Goal: Task Accomplishment & Management: Complete application form

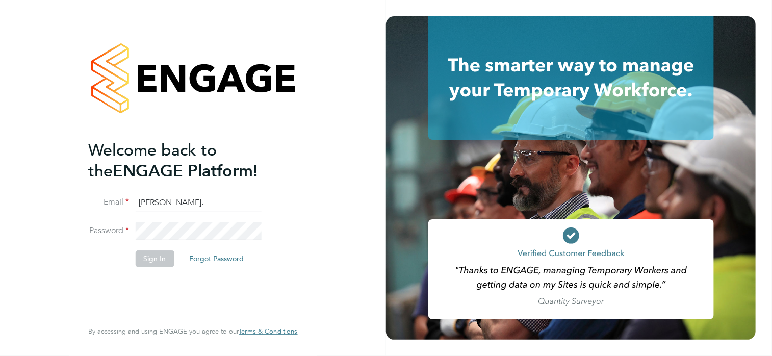
click at [177, 198] on input "andy." at bounding box center [198, 203] width 126 height 18
drag, startPoint x: 181, startPoint y: 200, endPoint x: 133, endPoint y: 198, distance: 48.0
click at [133, 198] on li "Email andy." at bounding box center [187, 208] width 199 height 29
type input "[PERSON_NAME][EMAIL_ADDRESS][PERSON_NAME][DOMAIN_NAME]"
click at [146, 258] on button "Sign In" at bounding box center [154, 258] width 39 height 16
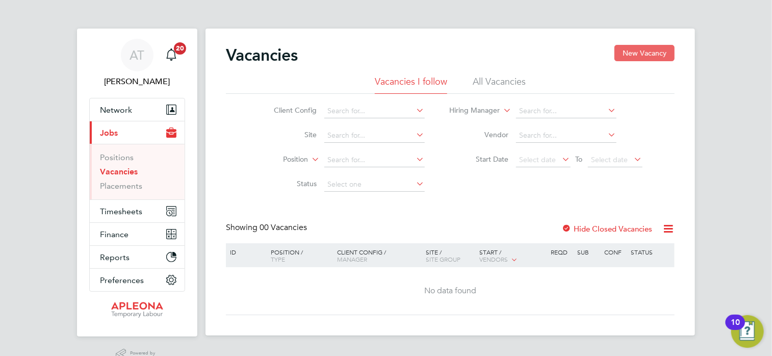
click at [647, 51] on button "New Vacancy" at bounding box center [645, 53] width 60 height 16
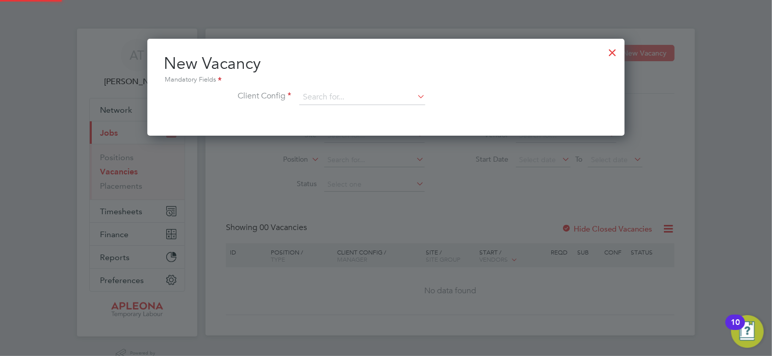
scroll to position [96, 478]
click at [415, 96] on icon at bounding box center [415, 96] width 0 height 14
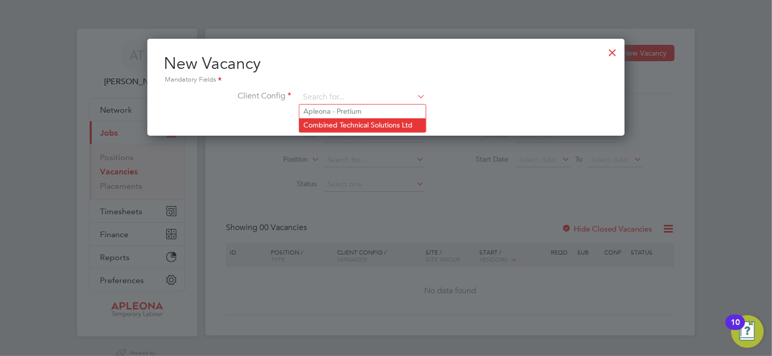
click at [373, 125] on li "Combined Technical Solutions Ltd" at bounding box center [362, 125] width 127 height 14
type input "Combined Technical Solutions Ltd"
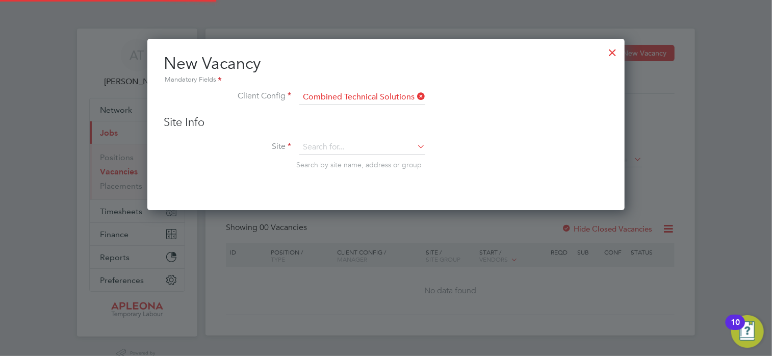
scroll to position [171, 478]
click at [415, 147] on icon at bounding box center [415, 146] width 0 height 14
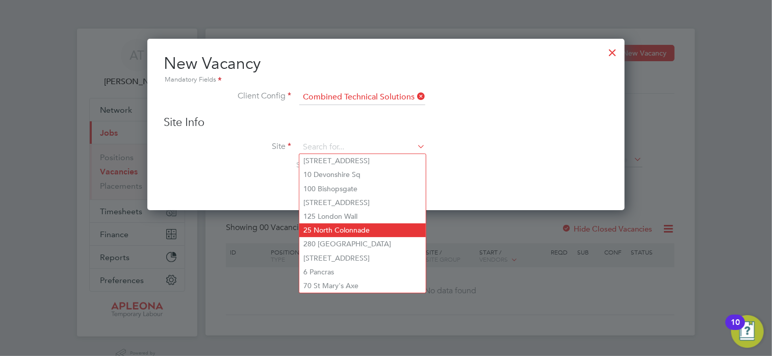
click at [382, 229] on li "25 North Colonnade" at bounding box center [362, 230] width 127 height 14
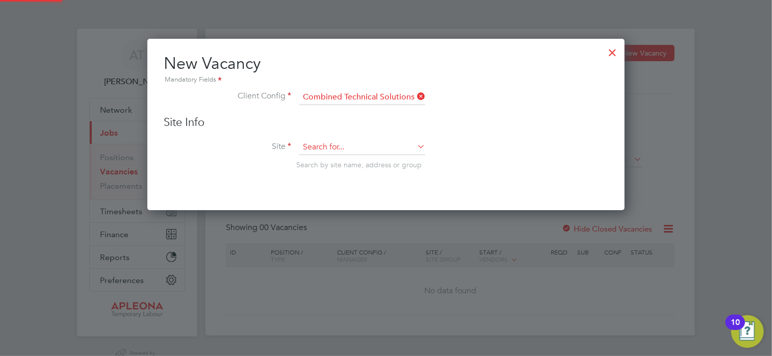
type input "25 North Colonnade"
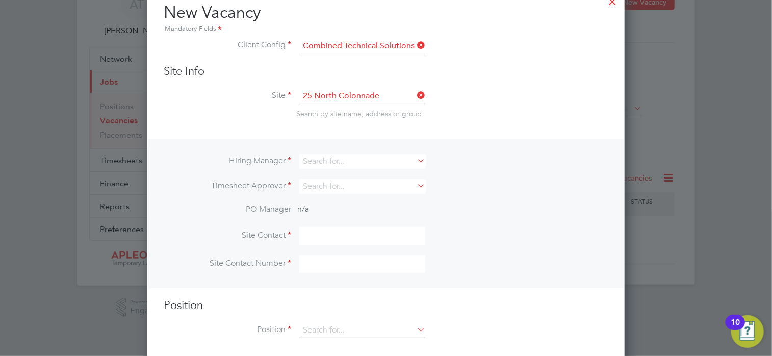
scroll to position [61, 0]
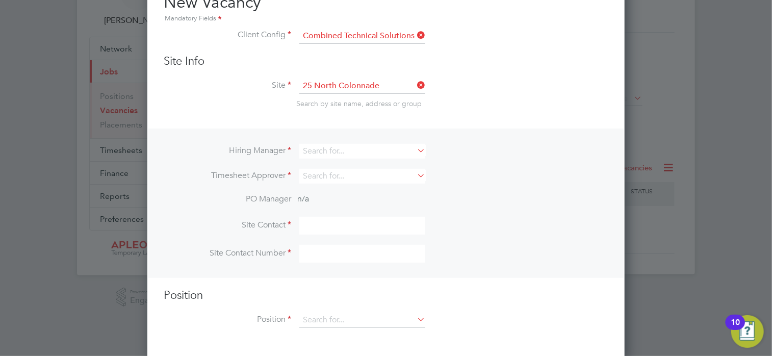
click at [415, 147] on icon at bounding box center [415, 150] width 0 height 14
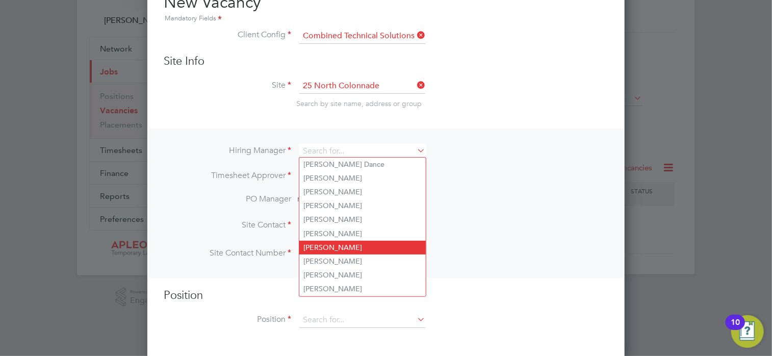
click at [363, 241] on li "[PERSON_NAME]" at bounding box center [362, 248] width 127 height 14
type input "[PERSON_NAME]"
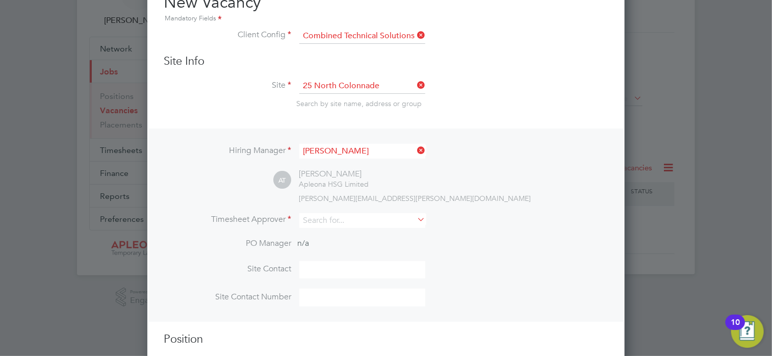
scroll to position [424, 478]
click at [415, 219] on icon at bounding box center [415, 219] width 0 height 14
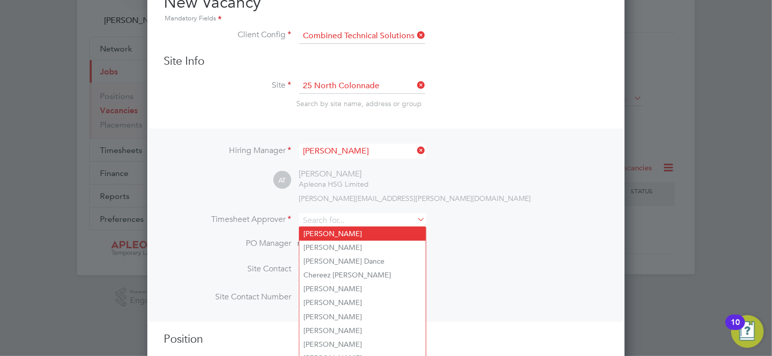
click at [396, 231] on li "[PERSON_NAME]" at bounding box center [362, 234] width 127 height 14
type input "[PERSON_NAME]"
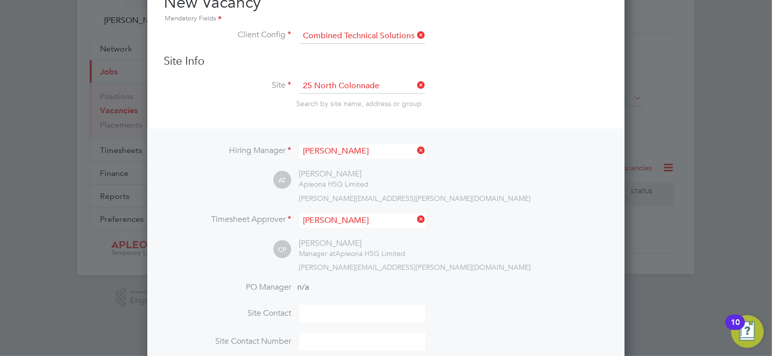
scroll to position [469, 478]
click at [490, 191] on div "AT [PERSON_NAME] Apleona HSG Limited [PERSON_NAME][EMAIL_ADDRESS][PERSON_NAME][…" at bounding box center [440, 186] width 335 height 34
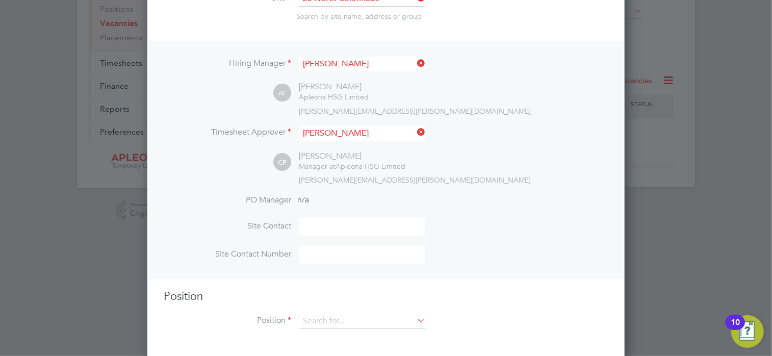
scroll to position [151, 0]
click at [386, 223] on input at bounding box center [362, 224] width 126 height 18
click at [498, 255] on li "Site Contact Number" at bounding box center [386, 257] width 445 height 28
click at [356, 224] on input at bounding box center [362, 224] width 126 height 18
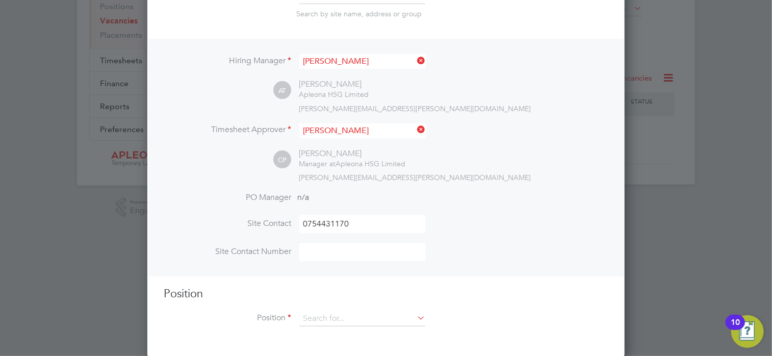
type input "07544311709"
drag, startPoint x: 376, startPoint y: 223, endPoint x: 271, endPoint y: 222, distance: 105.6
click at [271, 222] on li "Site Contact [PHONE_NUMBER]" at bounding box center [386, 229] width 445 height 28
click at [315, 253] on input at bounding box center [362, 252] width 126 height 18
paste input "07544311709"
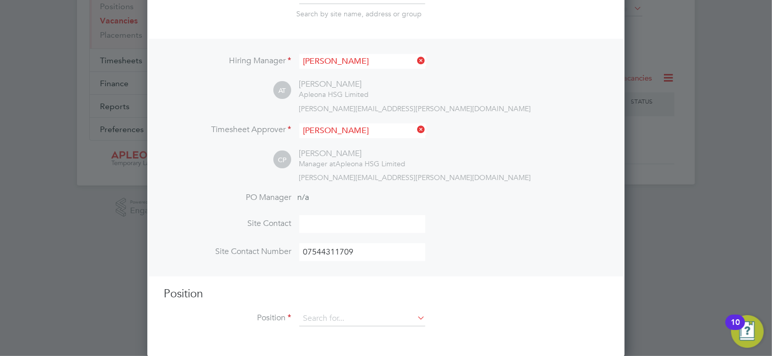
type input "07544311709"
drag, startPoint x: 318, startPoint y: 231, endPoint x: 318, endPoint y: 222, distance: 9.2
click at [318, 231] on input at bounding box center [362, 224] width 126 height 18
type input "[PERSON_NAME]"
click at [462, 222] on li "Site Contact [PERSON_NAME]" at bounding box center [386, 229] width 445 height 28
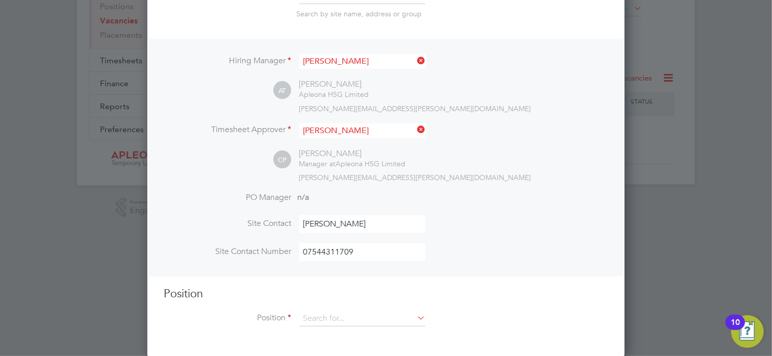
click at [496, 295] on h3 "Position" at bounding box center [386, 294] width 445 height 15
click at [415, 318] on icon at bounding box center [415, 318] width 0 height 14
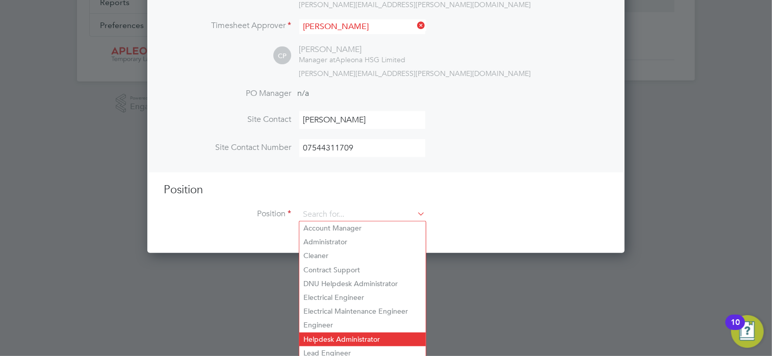
scroll to position [258, 0]
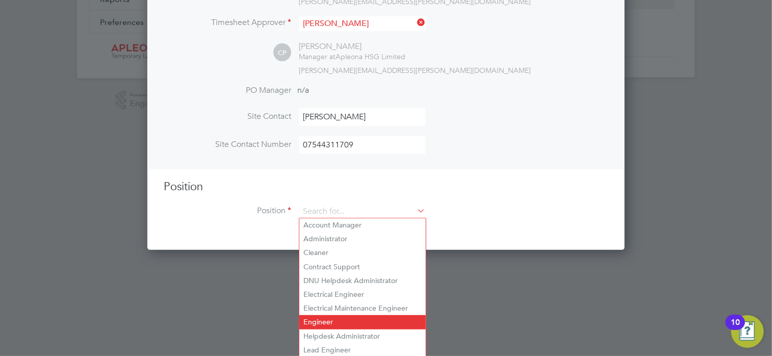
click at [326, 321] on li "Engineer" at bounding box center [362, 322] width 127 height 14
type input "Engineer"
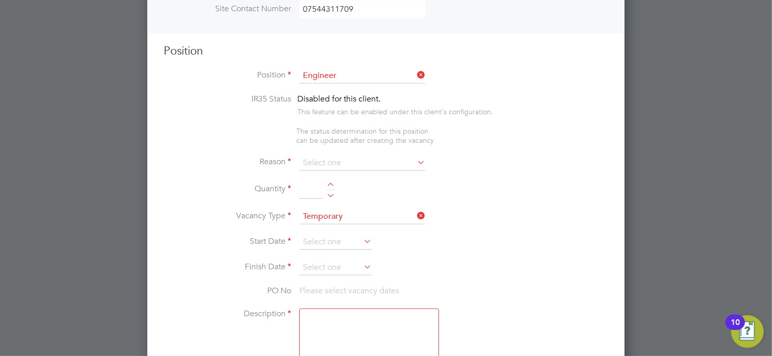
scroll to position [411, 0]
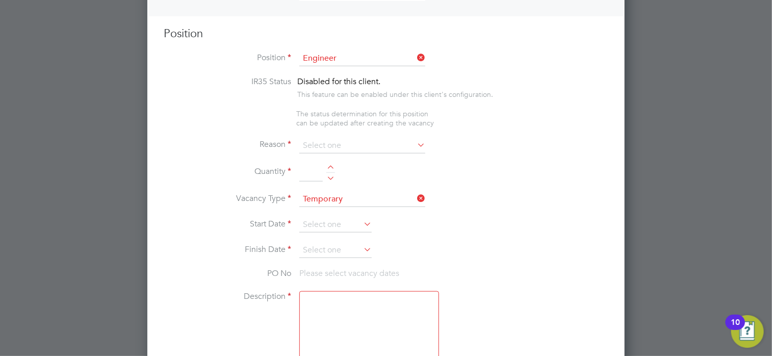
click at [415, 145] on icon at bounding box center [415, 145] width 0 height 14
click at [415, 144] on icon at bounding box center [415, 145] width 0 height 14
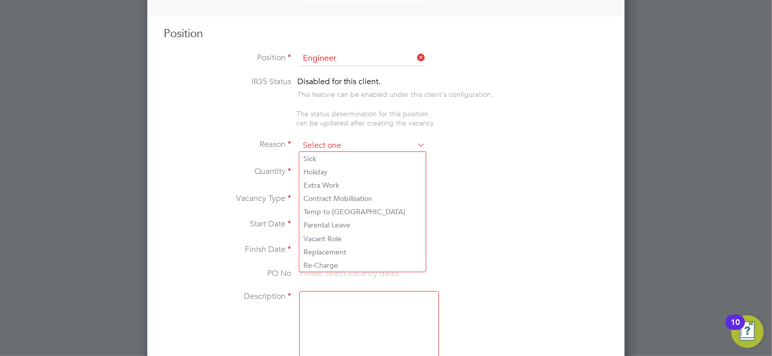
click at [329, 143] on input at bounding box center [362, 145] width 126 height 15
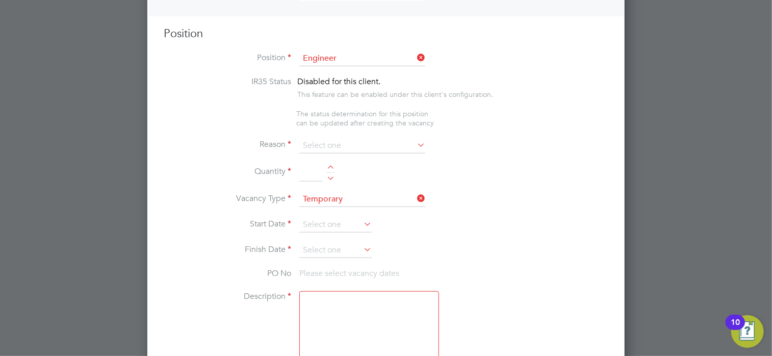
click at [347, 237] on li "Vacant Role" at bounding box center [362, 238] width 127 height 13
type input "Vacant Role"
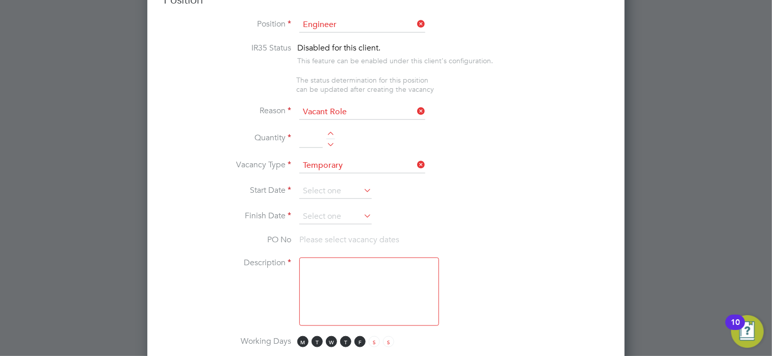
scroll to position [462, 0]
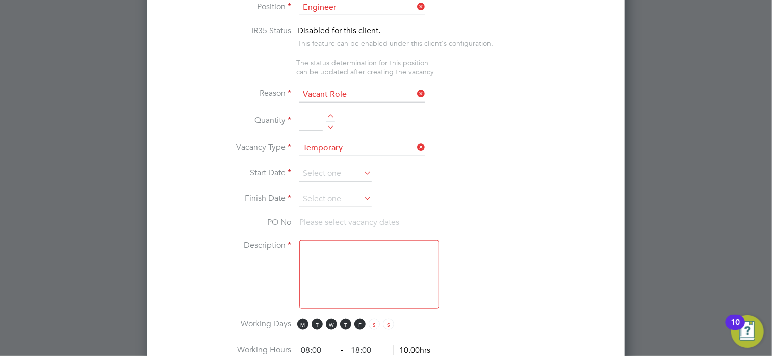
click at [330, 115] on div at bounding box center [330, 117] width 9 height 7
type input "1"
click at [369, 124] on li "Quantity 1" at bounding box center [386, 127] width 445 height 29
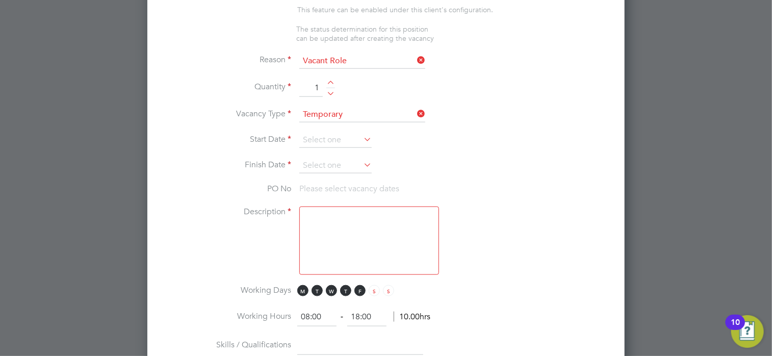
scroll to position [513, 0]
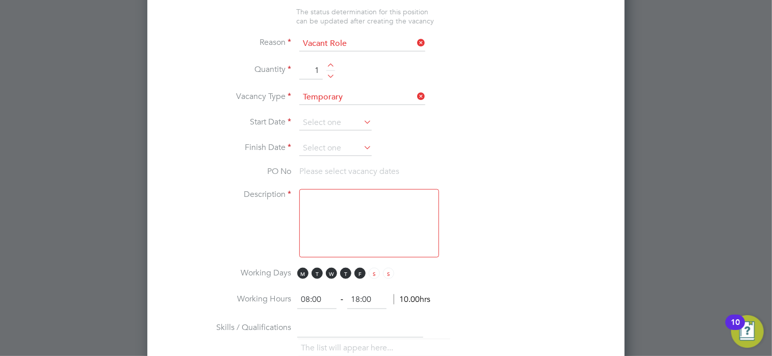
click at [362, 120] on icon at bounding box center [362, 122] width 0 height 14
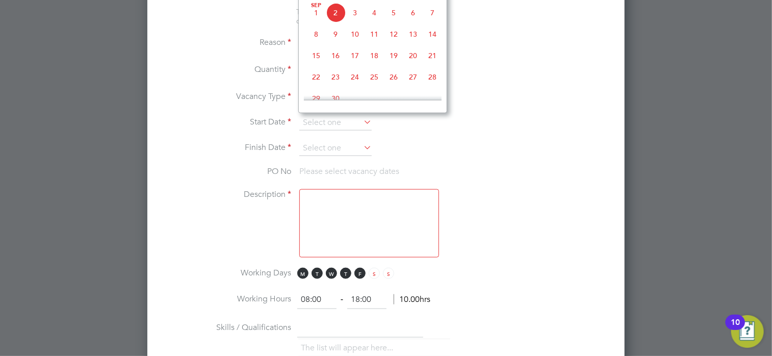
click at [316, 19] on span "[DATE]" at bounding box center [316, 12] width 19 height 19
type input "[DATE]"
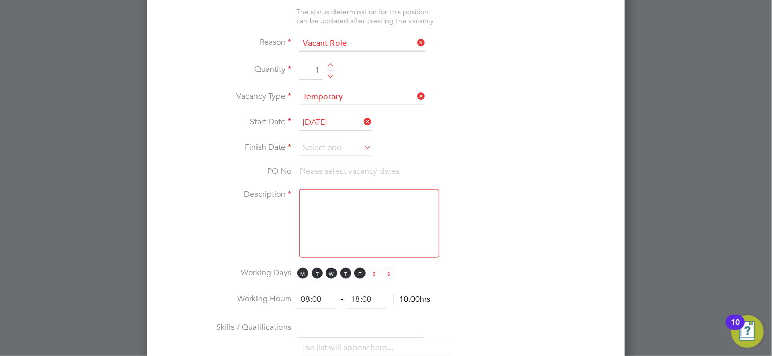
click at [445, 182] on li "PO No Please select vacancy dates" at bounding box center [386, 177] width 445 height 23
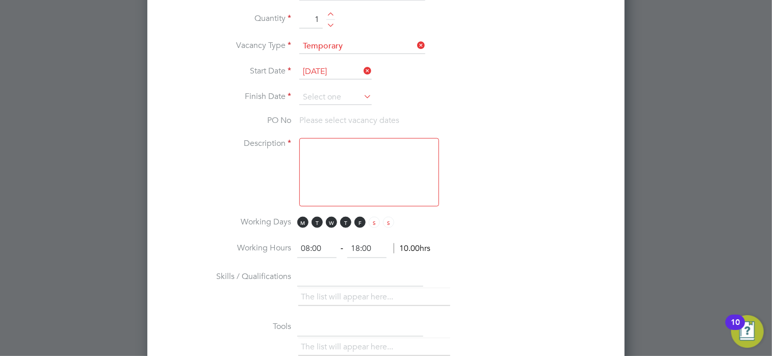
click at [362, 93] on icon at bounding box center [362, 96] width 0 height 14
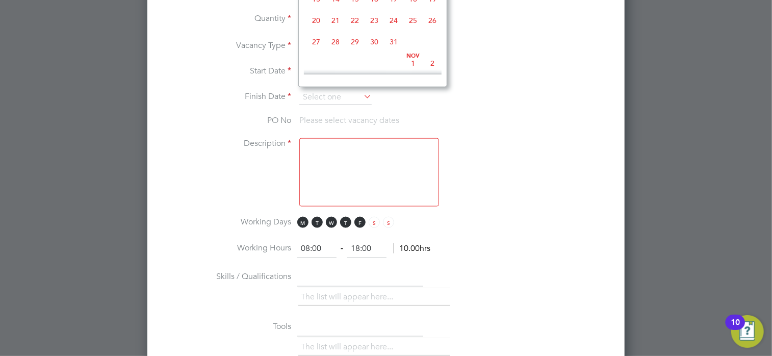
scroll to position [464, 0]
click at [391, 37] on span "31" at bounding box center [393, 26] width 19 height 19
type input "[DATE]"
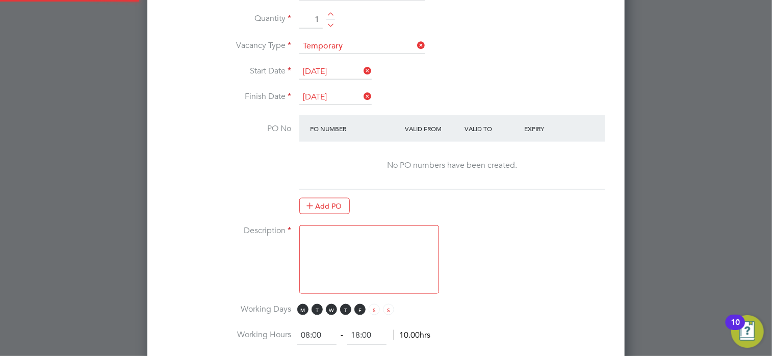
scroll to position [1594, 478]
click at [205, 191] on li "PO No PO Number Valid From Valid To Expiry No PO numbers have been created. Add…" at bounding box center [386, 170] width 445 height 110
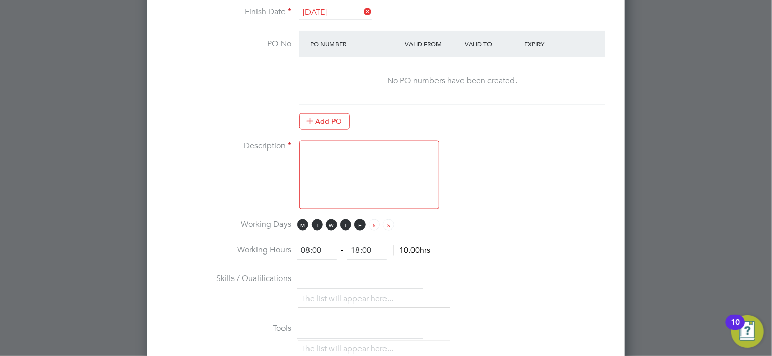
scroll to position [666, 0]
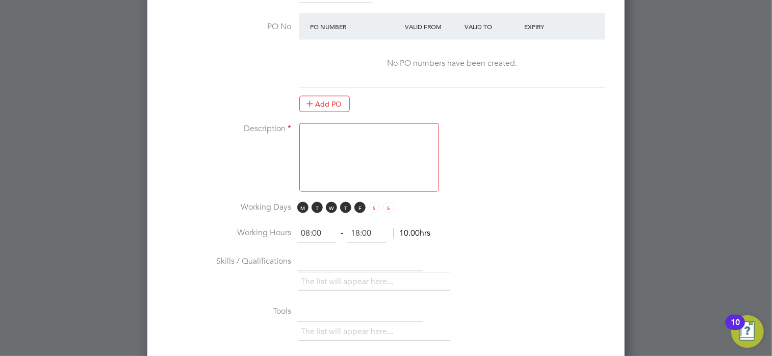
click at [361, 230] on input "18:00" at bounding box center [366, 233] width 39 height 18
type input "17:00"
click at [659, 183] on div at bounding box center [386, 178] width 772 height 356
click at [353, 145] on textarea at bounding box center [369, 157] width 140 height 68
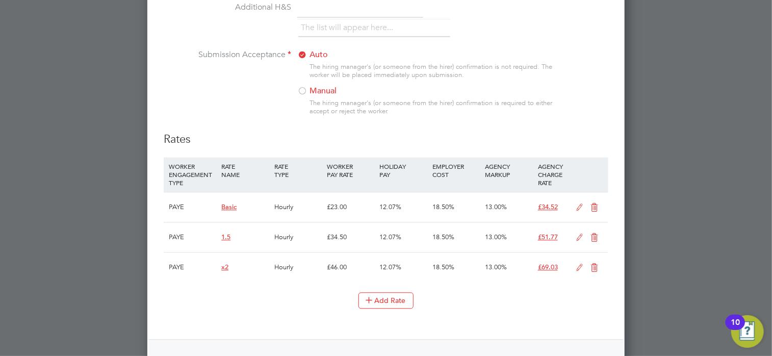
scroll to position [1122, 0]
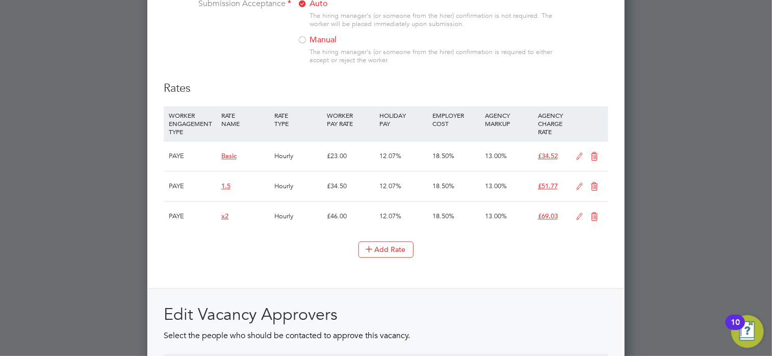
type textarea "Maintenance Engineer to cover vacant post"
click at [580, 153] on icon at bounding box center [579, 157] width 13 height 8
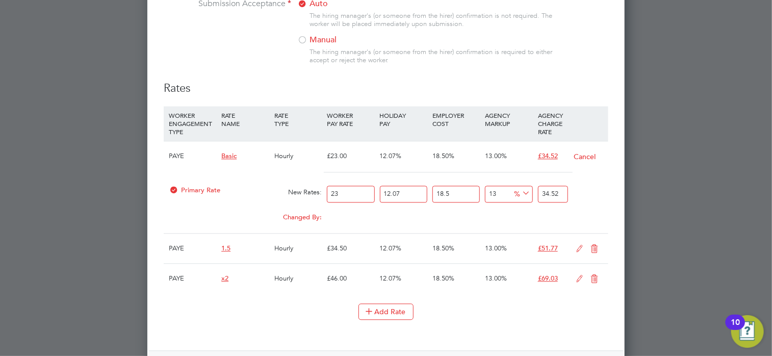
drag, startPoint x: 347, startPoint y: 185, endPoint x: 306, endPoint y: 184, distance: 41.3
click at [306, 184] on div "Primary Rate New Rates: 23 12.07 n/a 18.5 n/a 13 0 % 34.52" at bounding box center [386, 194] width 445 height 27
type input "2"
type input "3.00134667"
type input "29"
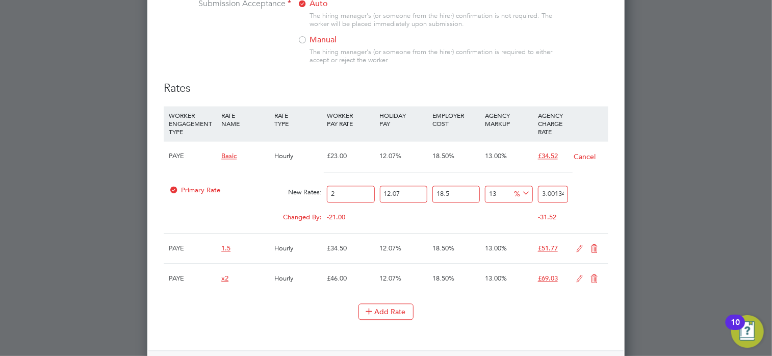
type input "43.519526715"
type input "29.2"
type input "43.819661382"
type input "29.25"
type input "43.89469504875"
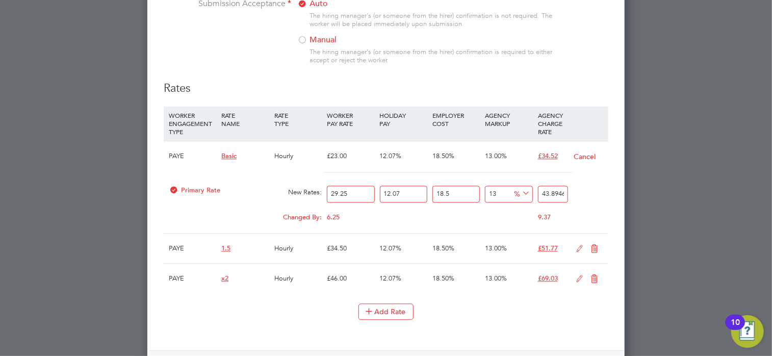
type input "29.25"
click at [369, 208] on div "6.25" at bounding box center [350, 217] width 53 height 19
click at [401, 186] on input "12.07" at bounding box center [403, 194] width 47 height 17
drag, startPoint x: 403, startPoint y: 188, endPoint x: 373, endPoint y: 190, distance: 29.7
click at [373, 190] on div "Primary Rate New Rates: 29.25 12.07 n/a 18.5 n/a 13 5.04983217375 % 43.89469504…" at bounding box center [386, 194] width 445 height 27
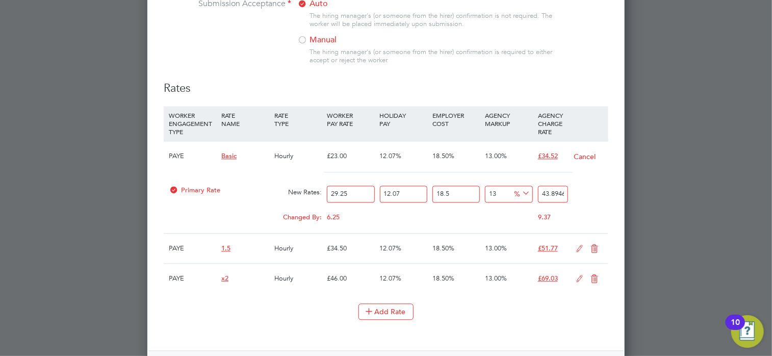
type input "1"
type input "39.558884625"
type input "10"
type input "43.08393375"
type input "10"
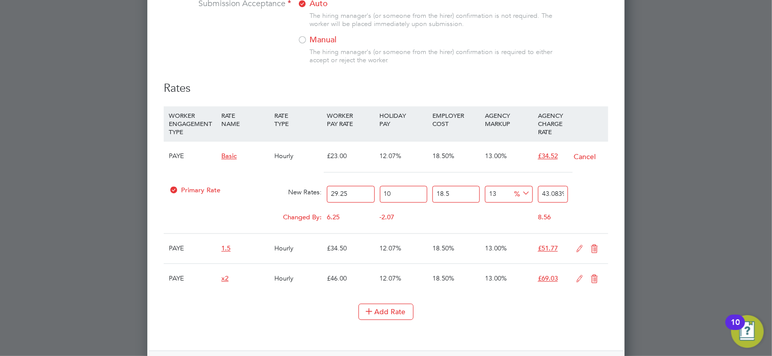
click at [448, 188] on input "18.5" at bounding box center [456, 194] width 47 height 17
drag, startPoint x: 452, startPoint y: 187, endPoint x: 417, endPoint y: 187, distance: 34.7
click at [417, 187] on div "Primary Rate New Rates: 29.25 10 n/a 18.5 n/a 13 4.95655875 % 43.08393375" at bounding box center [386, 194] width 445 height 27
type input "1"
type input "36.7213275"
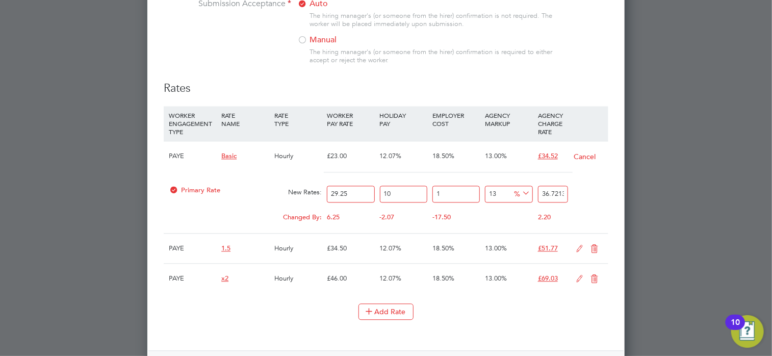
type input "10"
type input "39.993525"
type input "10"
drag, startPoint x: 474, startPoint y: 210, endPoint x: 500, endPoint y: 188, distance: 33.6
click at [475, 208] on div "-8.50" at bounding box center [456, 217] width 53 height 19
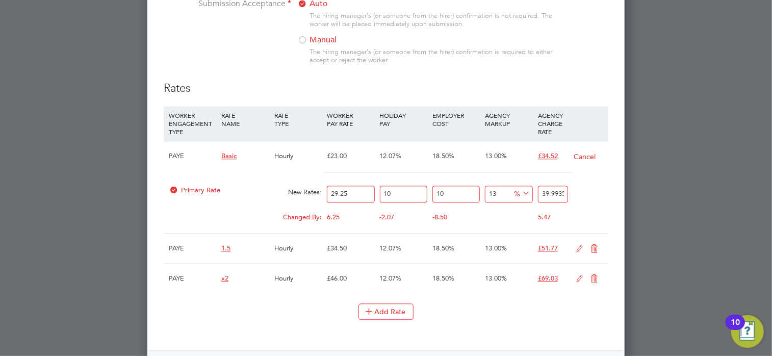
drag, startPoint x: 492, startPoint y: 188, endPoint x: 455, endPoint y: 188, distance: 37.2
click at [465, 188] on div "Primary Rate New Rates: 29.25 10 n/a 10 n/a 13 4.601025 % 39.993525" at bounding box center [386, 194] width 445 height 27
type input "0"
type input "35.3925"
type input "0"
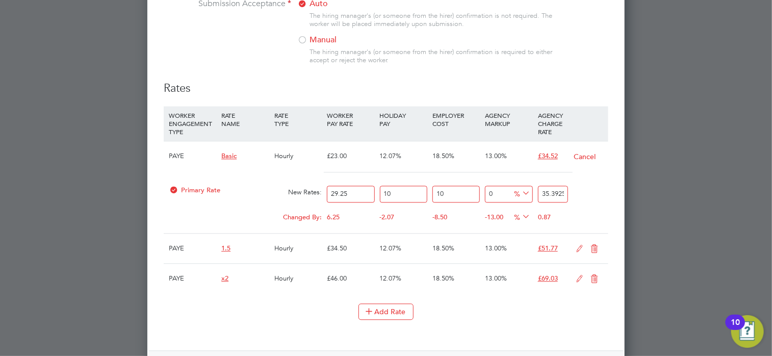
click at [459, 208] on div "-8.50" at bounding box center [456, 217] width 53 height 19
click at [595, 208] on div "Changed By: 6.25 -2.07 -8.50 -13.00 -3.9753215 % 0.87" at bounding box center [386, 221] width 445 height 26
click at [491, 305] on div "Add Rate" at bounding box center [386, 312] width 445 height 16
click at [578, 196] on div "Primary Rate New Rates: 29.25 10 n/a 10 n/a 0 0 % 35.3925" at bounding box center [386, 194] width 445 height 27
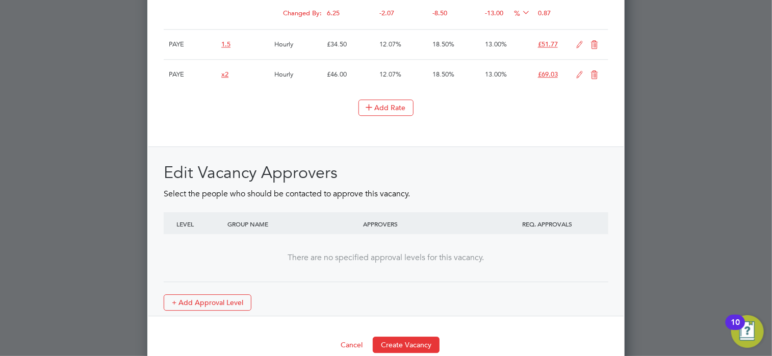
scroll to position [1337, 0]
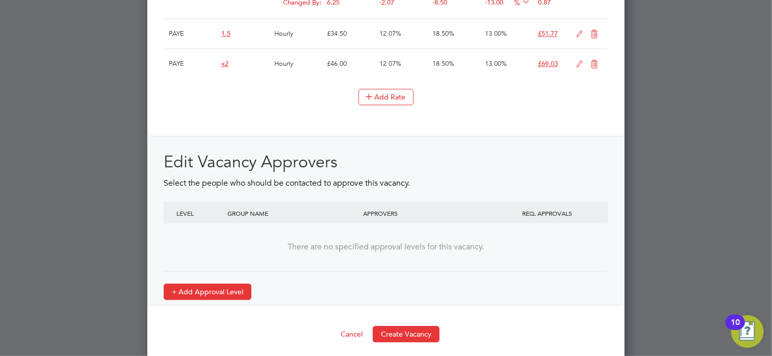
click at [183, 289] on button "+ Add Approval Level" at bounding box center [208, 292] width 88 height 16
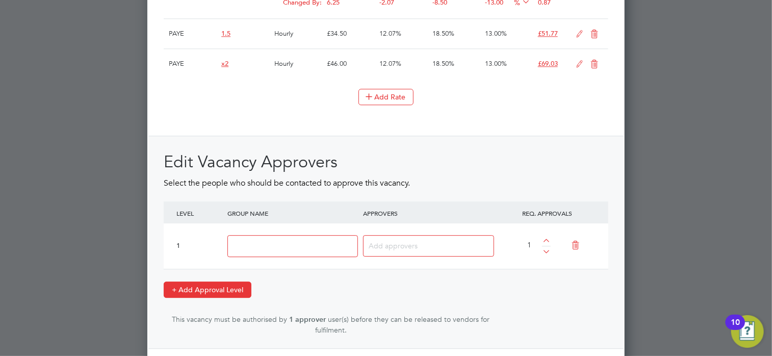
scroll to position [1699, 478]
click at [300, 241] on input at bounding box center [293, 246] width 131 height 22
type input "Account Manager"
click at [410, 239] on input at bounding box center [425, 245] width 113 height 13
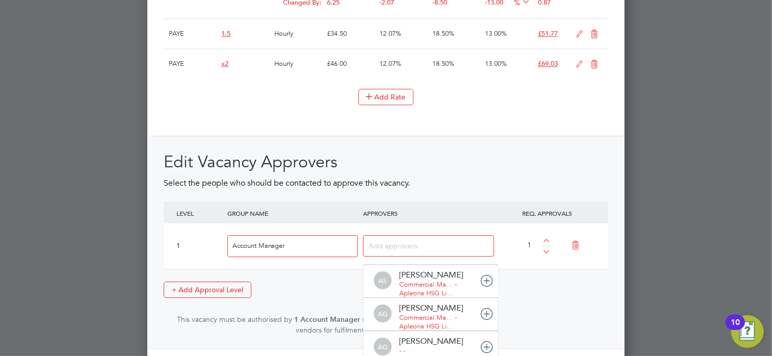
scroll to position [11, 72]
type input "[PERSON_NAME]"
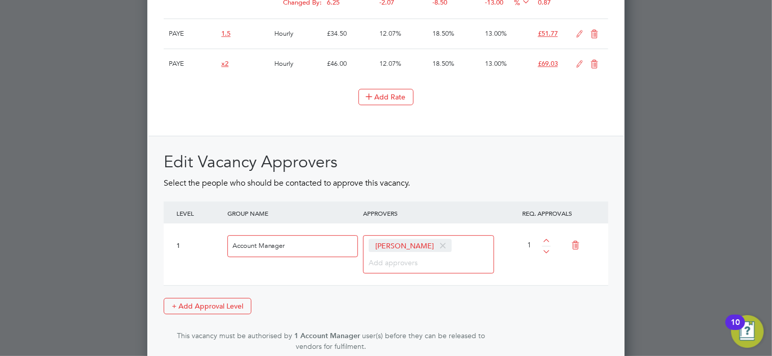
scroll to position [1715, 478]
click at [530, 114] on div "Rates WORKER ENGAGEMENT TYPE RATE NAME RATE TYPE WORKER PAY RATE HOLIDAY PAY EM…" at bounding box center [386, 115] width 445 height 499
click at [491, 161] on h2 "Edit Vacancy Approvers" at bounding box center [386, 162] width 445 height 21
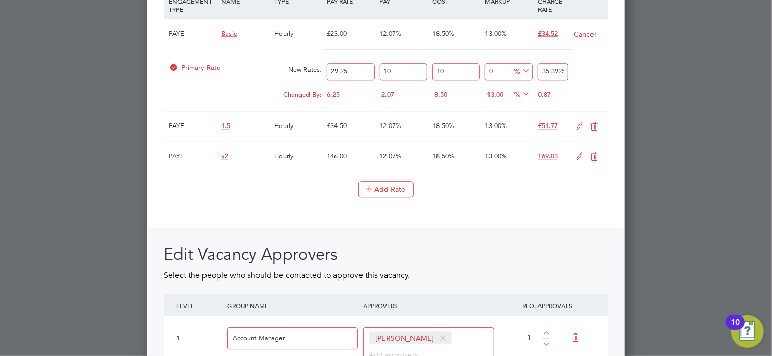
scroll to position [1235, 0]
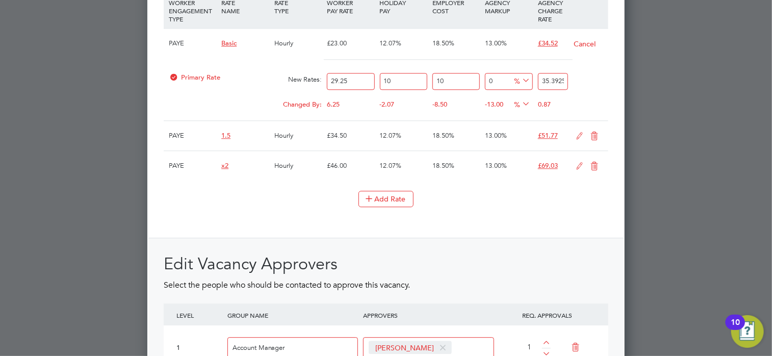
click at [490, 205] on li "Add Rate" at bounding box center [386, 204] width 445 height 27
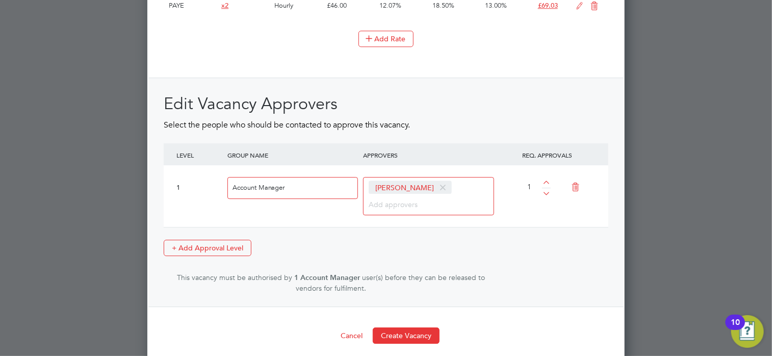
scroll to position [1397, 0]
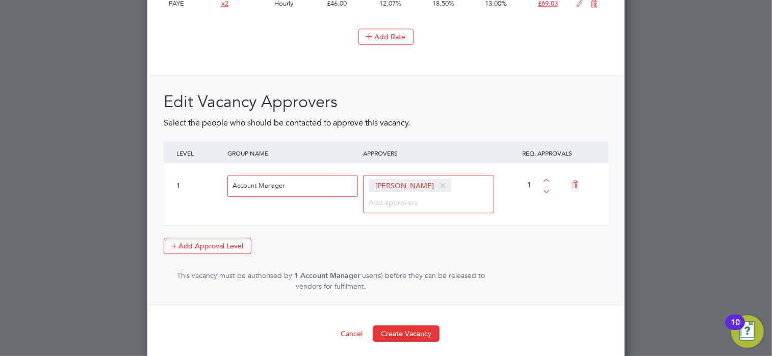
click at [516, 203] on div "1 Account Manager [PERSON_NAME] 1" at bounding box center [386, 194] width 445 height 62
click at [398, 325] on button "Create Vacancy" at bounding box center [406, 333] width 67 height 16
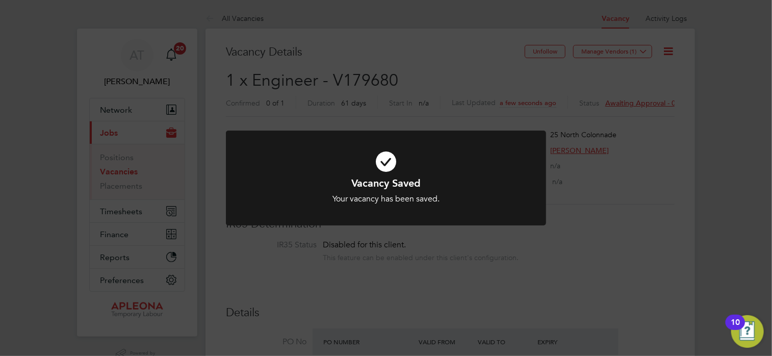
click at [593, 279] on div "Vacancy Saved Your vacancy has been saved. Cancel Okay" at bounding box center [386, 178] width 772 height 356
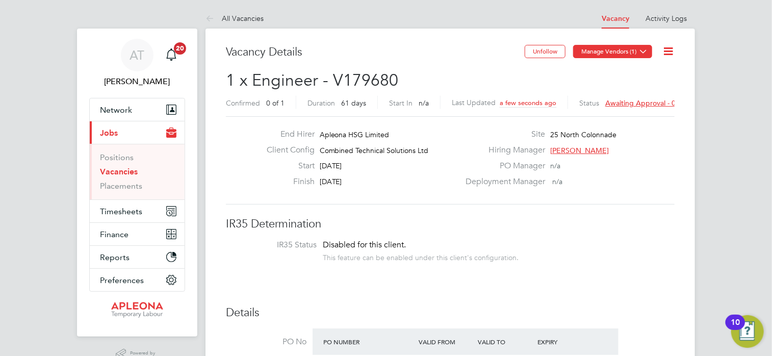
click at [647, 51] on icon at bounding box center [644, 51] width 8 height 8
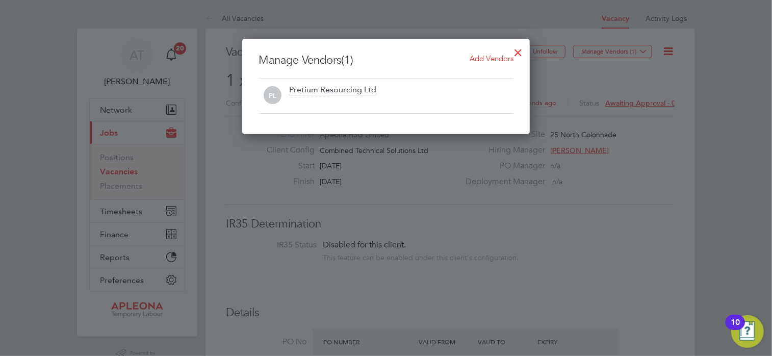
click at [491, 60] on span "Add Vendors" at bounding box center [492, 59] width 44 height 10
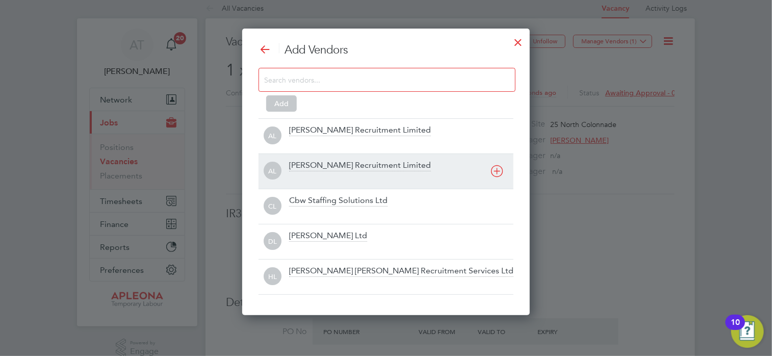
scroll to position [0, 0]
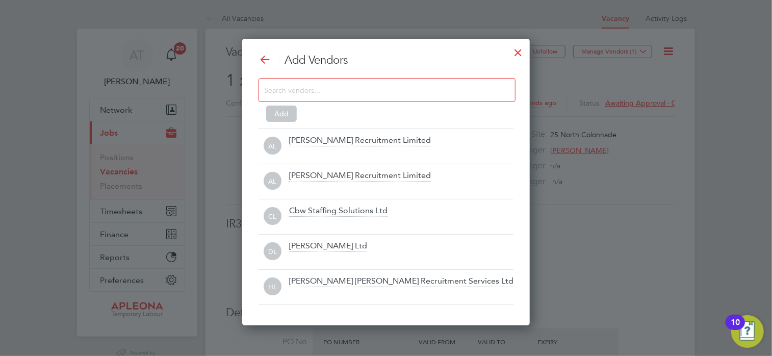
click at [349, 87] on input at bounding box center [379, 89] width 230 height 13
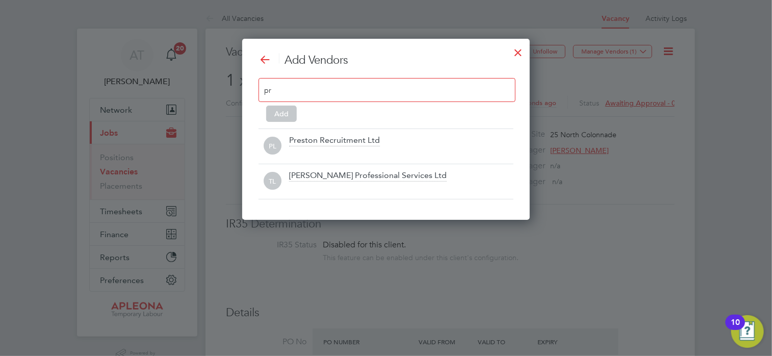
scroll to position [181, 288]
type input "pr"
click at [519, 55] on div at bounding box center [518, 50] width 18 height 18
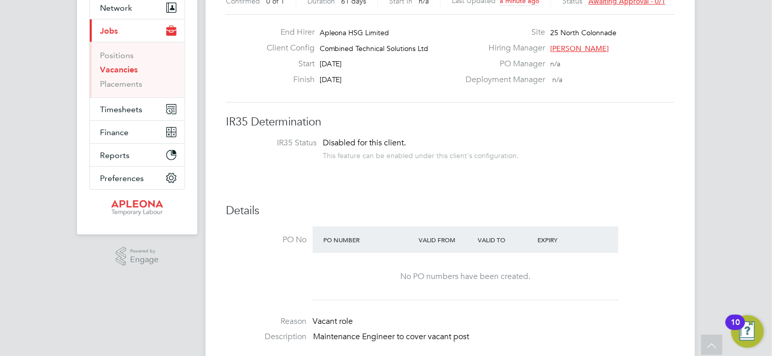
scroll to position [0, 0]
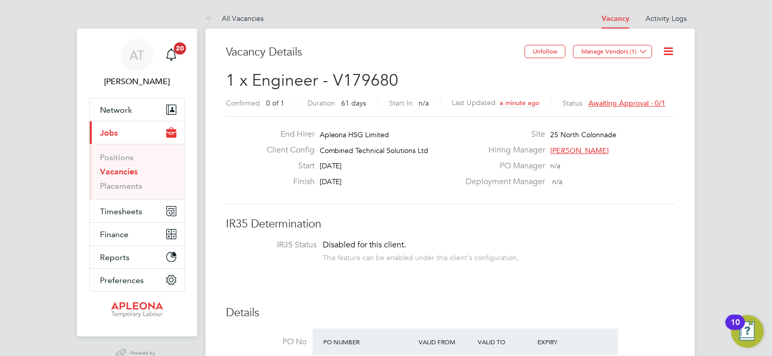
click at [668, 53] on icon at bounding box center [668, 51] width 13 height 13
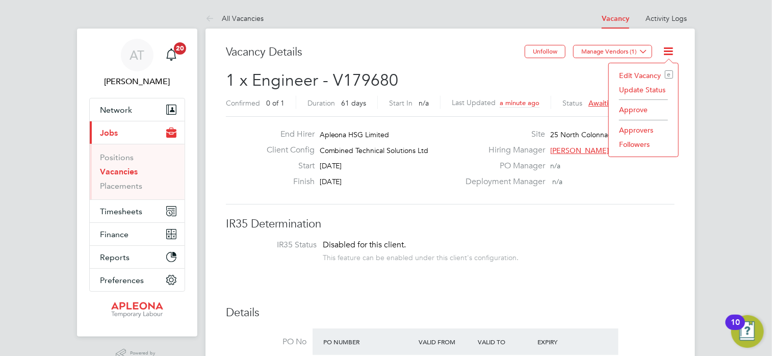
click at [668, 53] on icon at bounding box center [668, 51] width 13 height 13
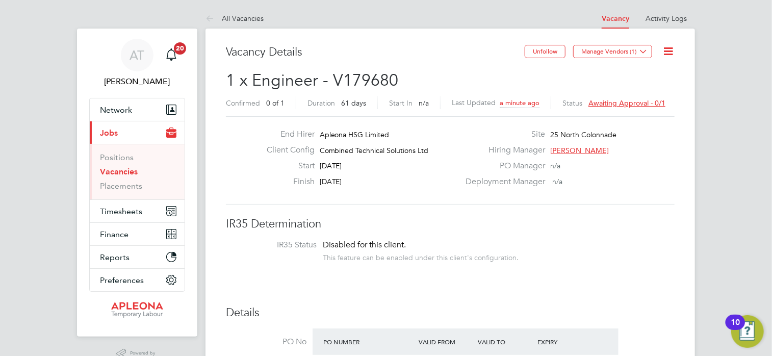
click at [613, 102] on span "Awaiting approval - 0/1" at bounding box center [627, 102] width 77 height 9
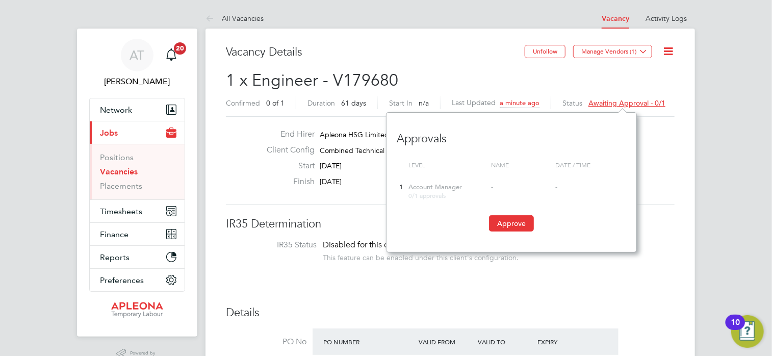
scroll to position [9, 77]
click at [522, 221] on button "Approve" at bounding box center [511, 223] width 45 height 16
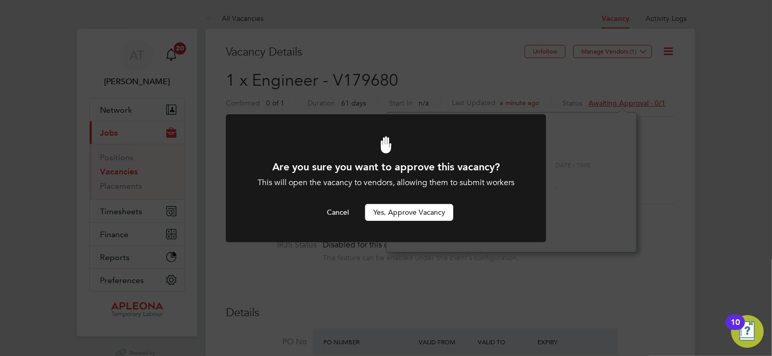
click at [418, 212] on button "Yes, Approve Vacancy" at bounding box center [409, 212] width 88 height 16
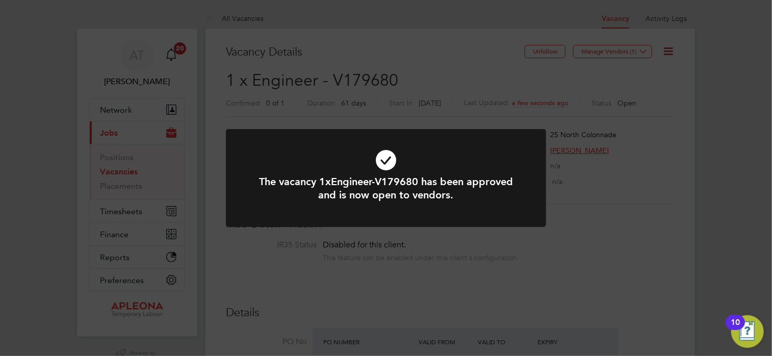
click at [564, 242] on div "The vacancy 1xEngineer-V179680 has been approved and is now open to vendors. Ca…" at bounding box center [386, 178] width 772 height 356
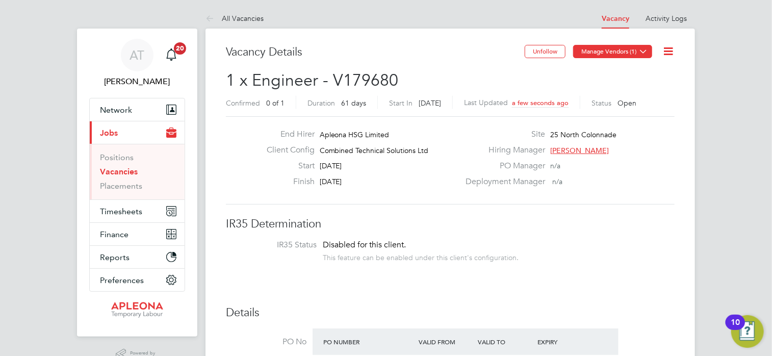
click at [646, 52] on icon at bounding box center [644, 51] width 8 height 8
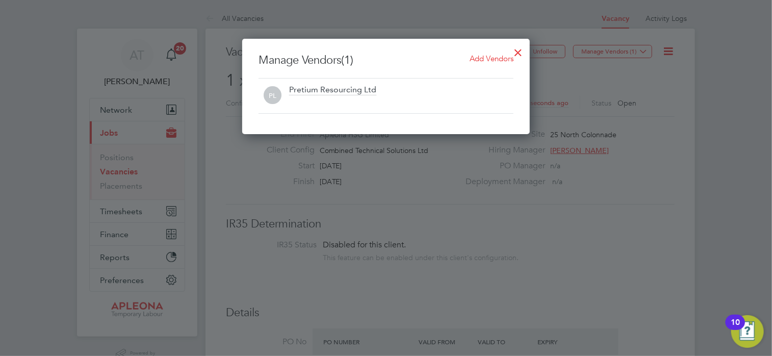
click at [481, 59] on span "Add Vendors" at bounding box center [492, 59] width 44 height 10
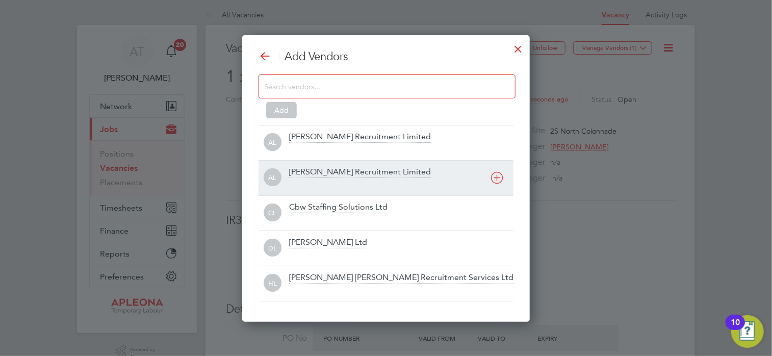
scroll to position [0, 0]
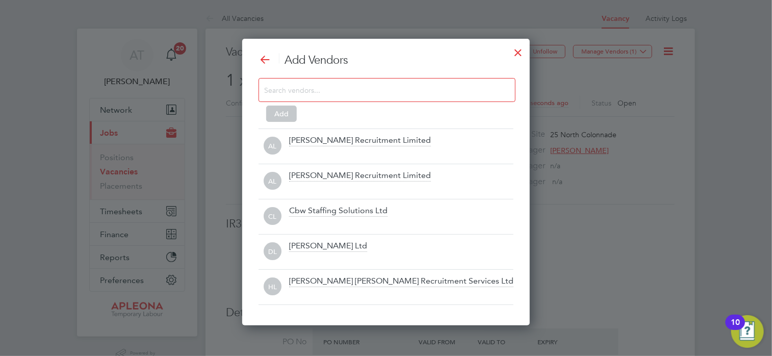
click at [391, 88] on input at bounding box center [379, 89] width 230 height 13
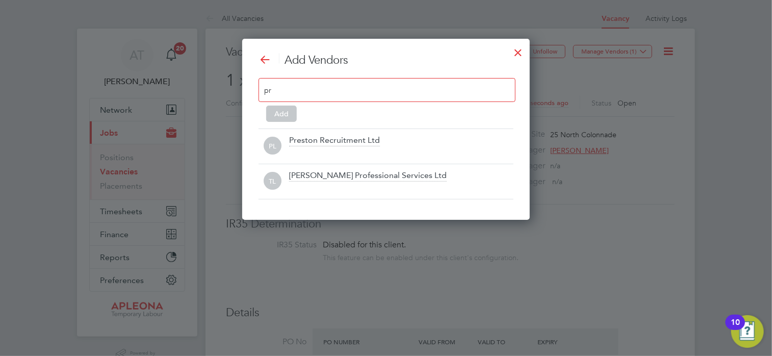
scroll to position [181, 288]
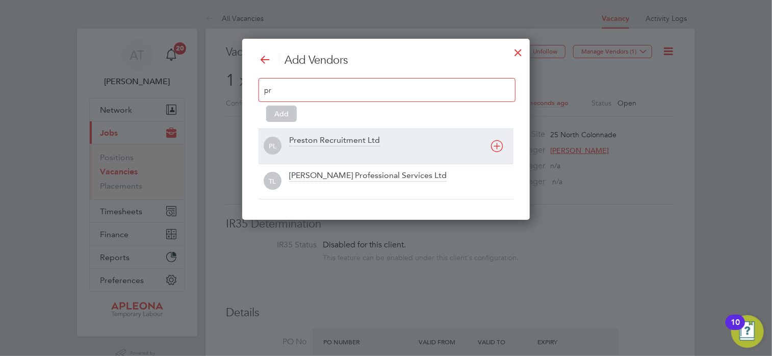
type input "pr"
click at [316, 151] on div at bounding box center [401, 153] width 224 height 10
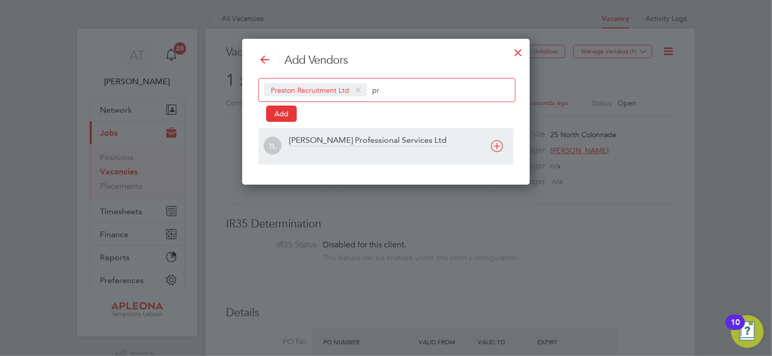
scroll to position [146, 288]
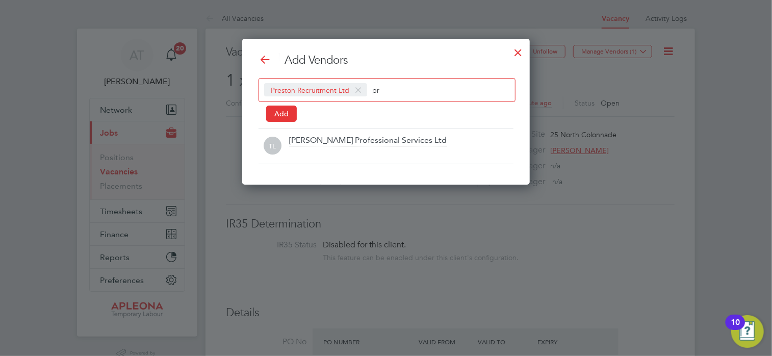
click at [408, 89] on input "pr" at bounding box center [404, 89] width 64 height 13
type input "p"
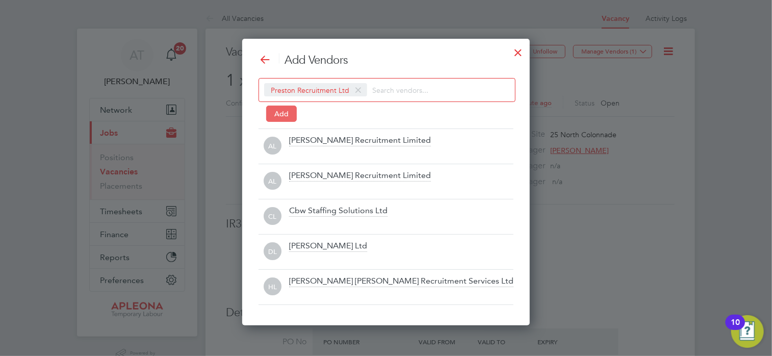
click at [289, 116] on button "Add" at bounding box center [281, 114] width 31 height 16
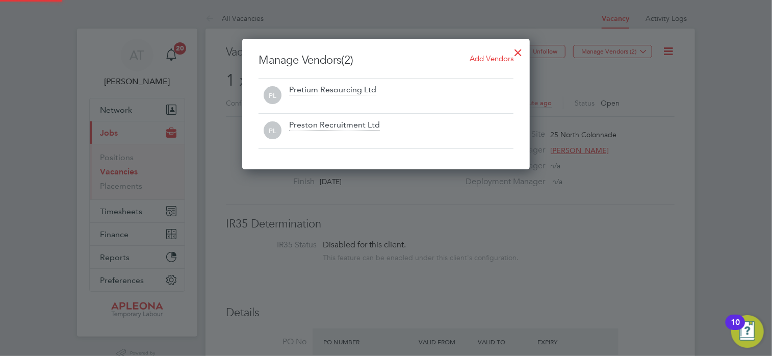
scroll to position [131, 288]
click at [595, 242] on div at bounding box center [386, 178] width 772 height 356
drag, startPoint x: 598, startPoint y: 196, endPoint x: 518, endPoint y: 78, distance: 142.2
click at [598, 196] on div at bounding box center [386, 178] width 772 height 356
click at [519, 49] on div at bounding box center [518, 50] width 18 height 18
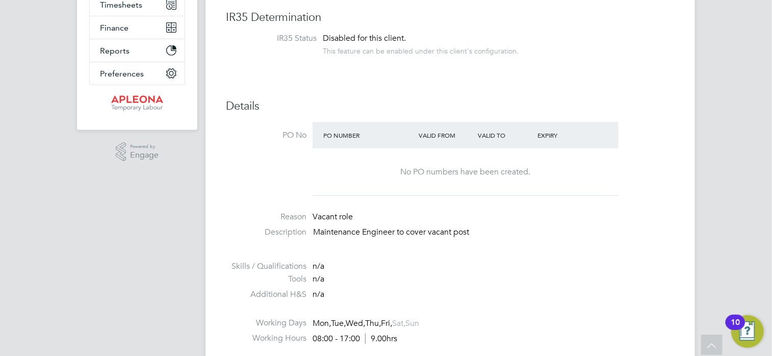
scroll to position [0, 0]
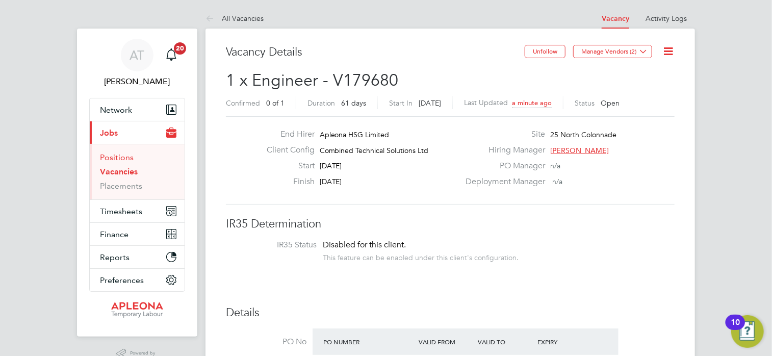
click at [105, 159] on link "Positions" at bounding box center [117, 158] width 34 height 10
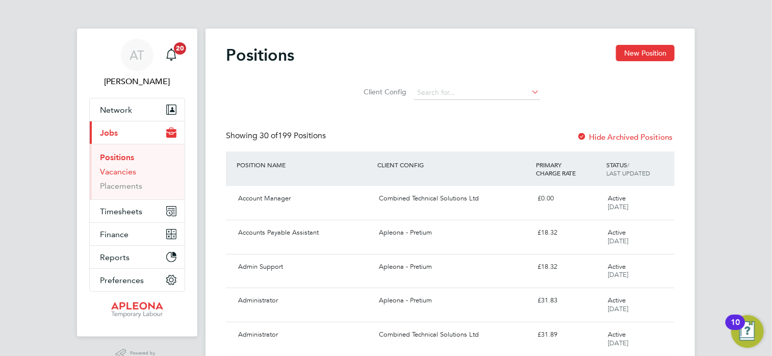
click at [121, 167] on link "Vacancies" at bounding box center [118, 172] width 36 height 10
